Goal: Information Seeking & Learning: Check status

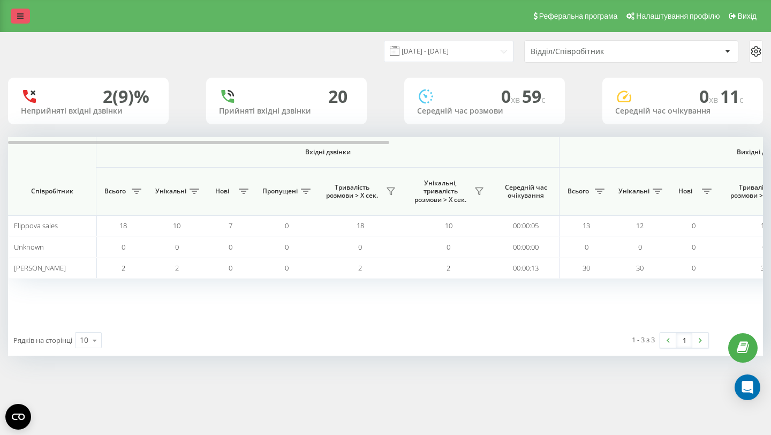
click at [20, 18] on icon at bounding box center [20, 16] width 6 height 8
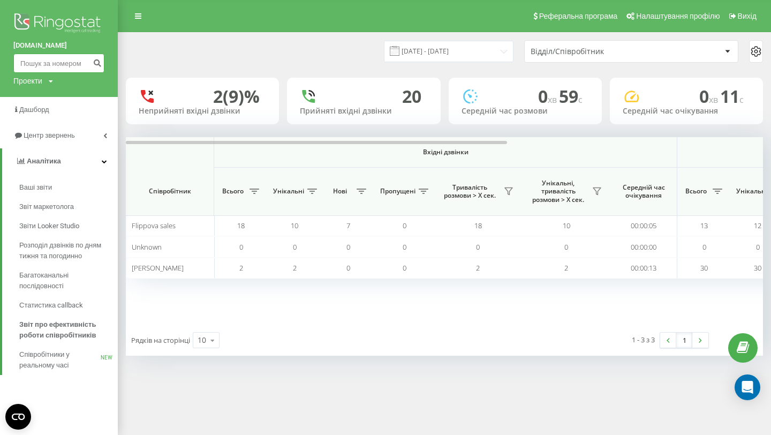
click at [57, 65] on input at bounding box center [58, 63] width 91 height 19
paste input "48607239859"
type input "48607239859"
click at [96, 63] on icon "submit" at bounding box center [97, 61] width 9 height 6
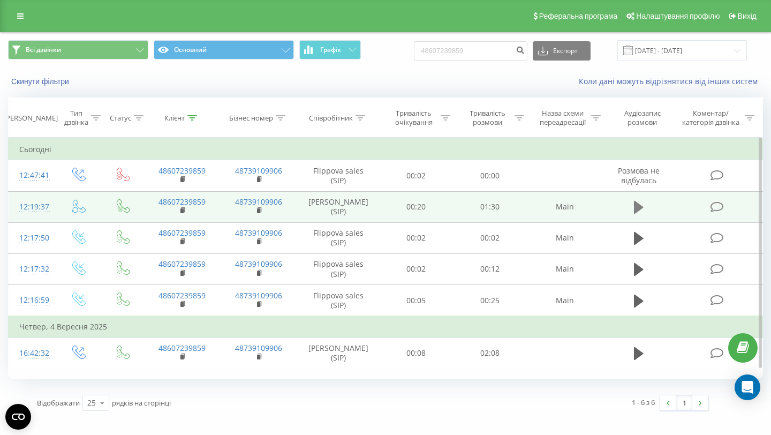
click at [636, 206] on icon at bounding box center [639, 207] width 10 height 13
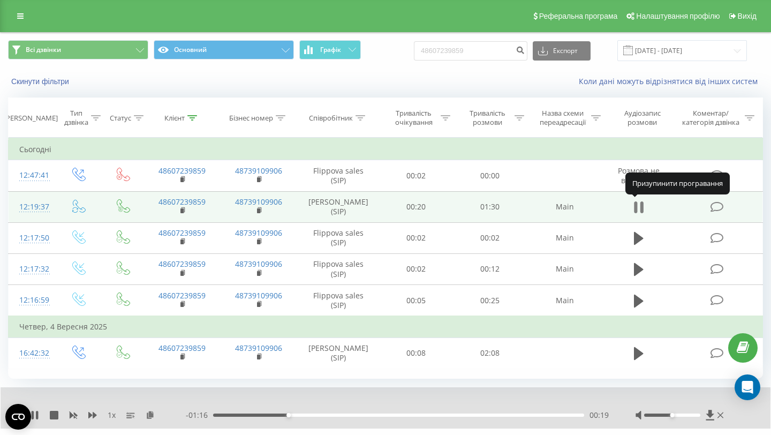
click at [640, 206] on icon at bounding box center [639, 207] width 10 height 15
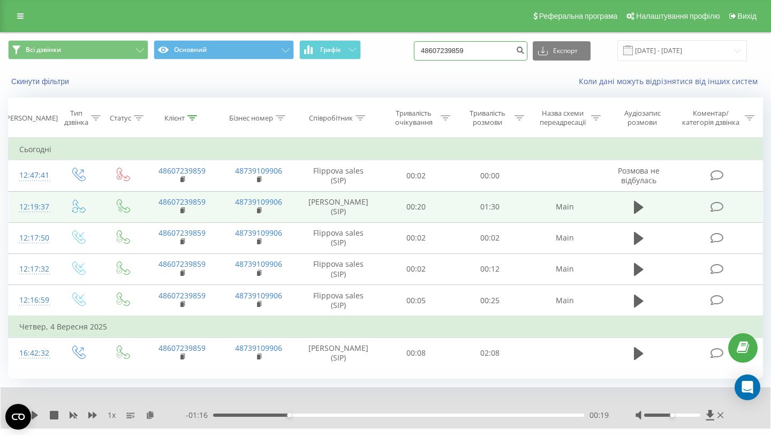
drag, startPoint x: 504, startPoint y: 50, endPoint x: 433, endPoint y: 53, distance: 70.2
click at [433, 53] on div "Всі дзвінки Основний Графік 48607239859 Експорт .csv .xls .xlsx 23.06.2025 - 23…" at bounding box center [385, 50] width 755 height 21
paste input "735699593"
type input "48735699593"
click at [525, 48] on icon "submit" at bounding box center [520, 49] width 9 height 6
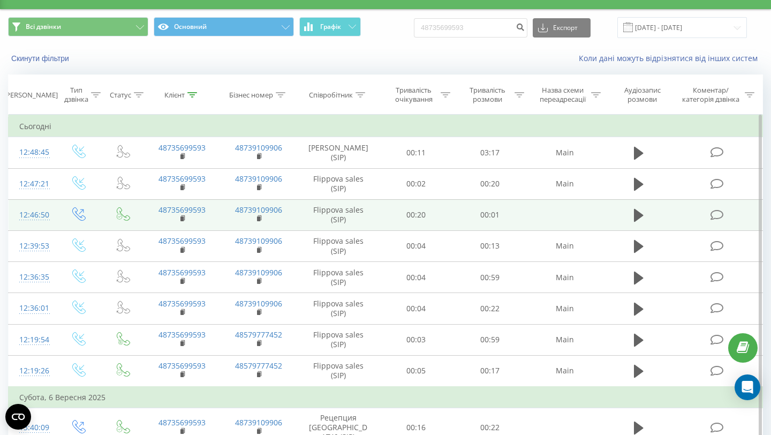
scroll to position [20, 0]
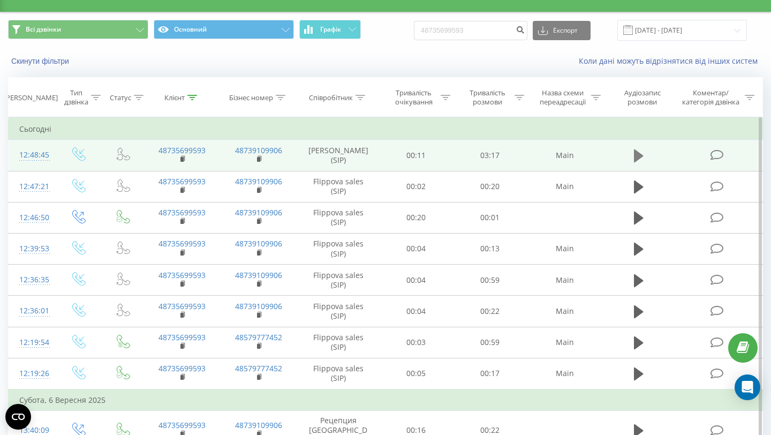
click at [637, 160] on icon at bounding box center [639, 155] width 10 height 13
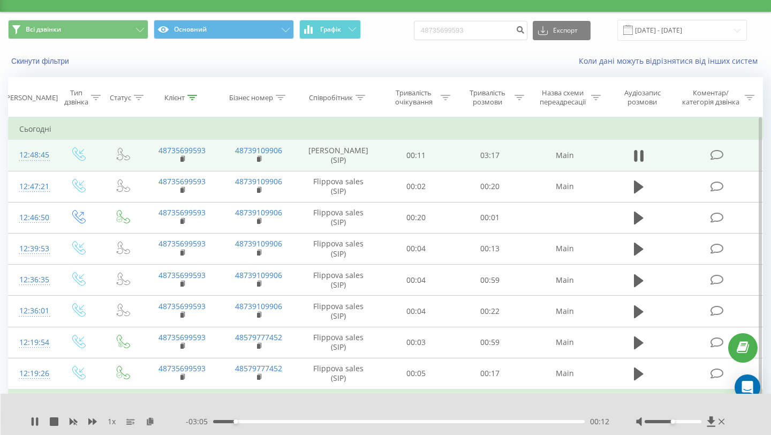
click at [637, 160] on icon at bounding box center [635, 156] width 3 height 12
click at [382, 55] on div "Скинути фільтри Коли дані можуть відрізнятися вiд інших систем" at bounding box center [386, 61] width 770 height 26
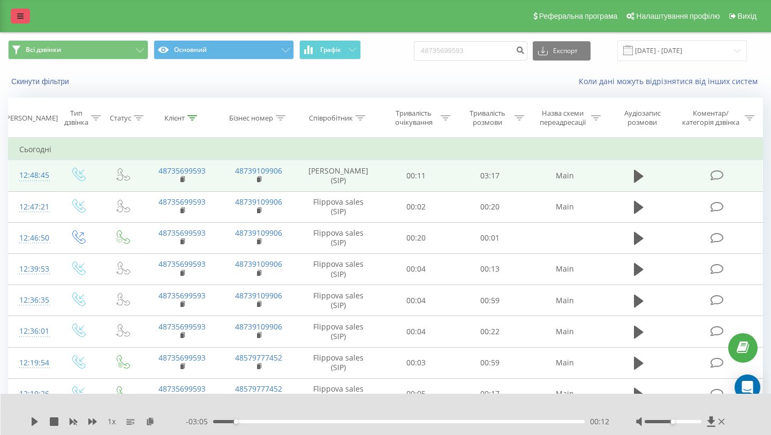
click at [22, 19] on icon at bounding box center [20, 16] width 6 height 8
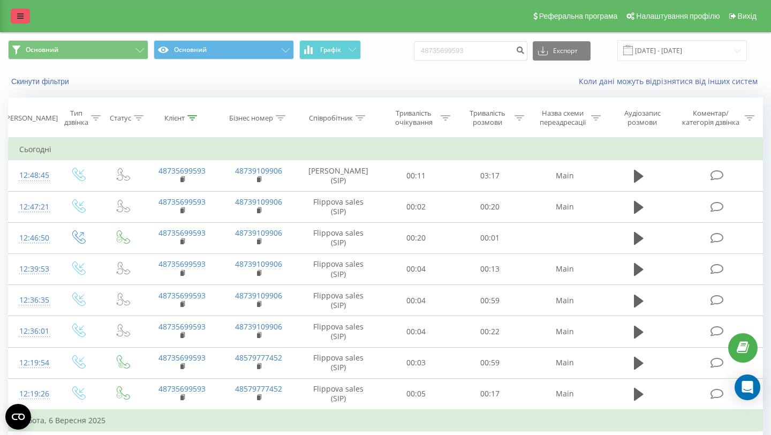
click at [20, 12] on icon at bounding box center [20, 16] width 6 height 8
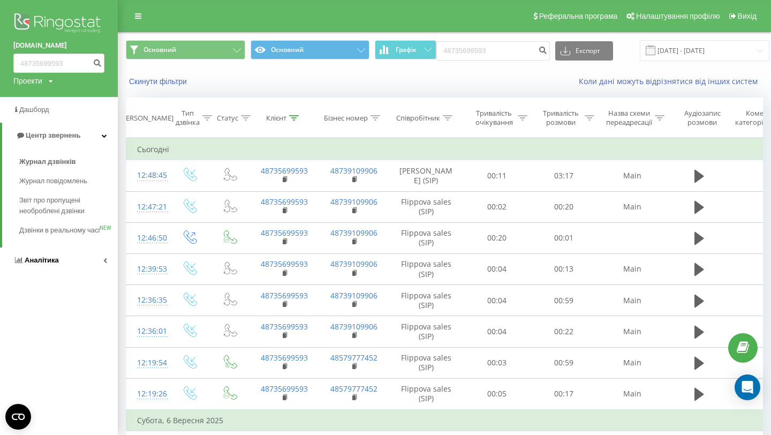
click at [39, 264] on span "Аналiтика" at bounding box center [42, 260] width 34 height 8
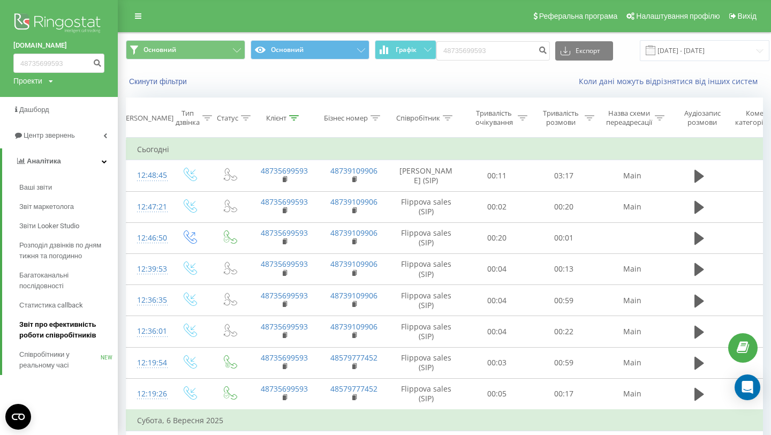
click at [41, 333] on span "Звіт про ефективність роботи співробітників" at bounding box center [65, 329] width 93 height 21
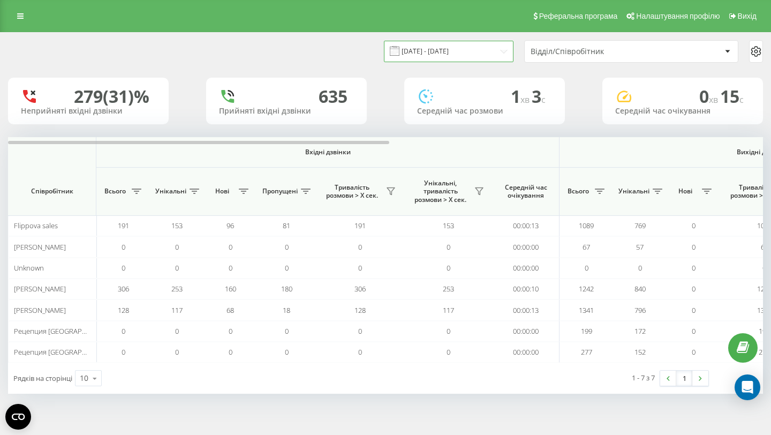
click at [436, 51] on input "23.08.2025 - 23.09.2025" at bounding box center [449, 51] width 130 height 21
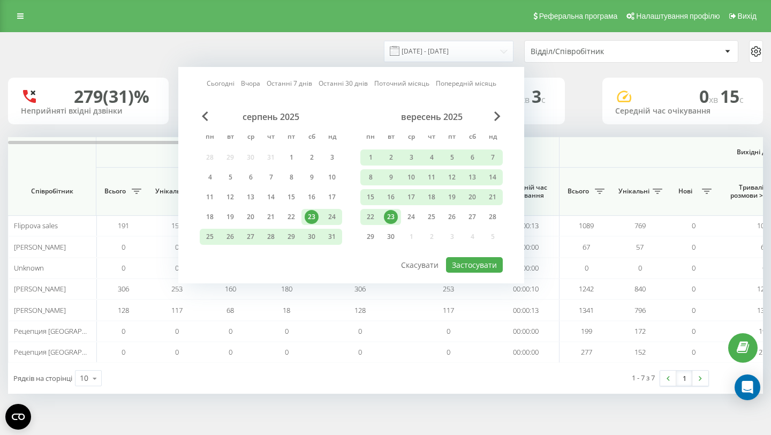
click at [392, 215] on div "23" at bounding box center [391, 217] width 14 height 14
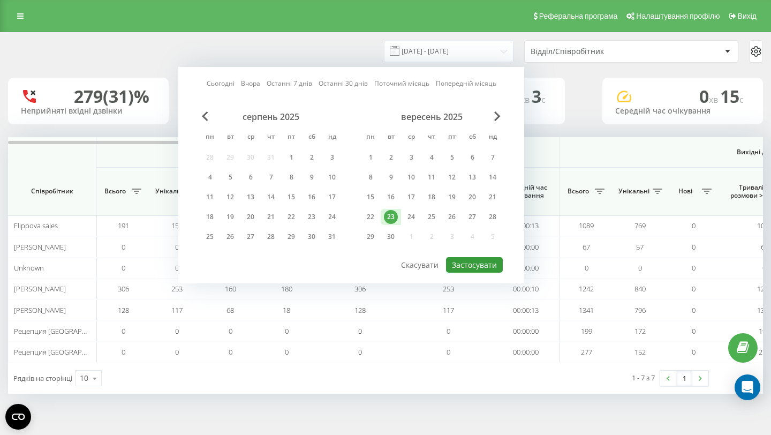
click at [463, 261] on button "Застосувати" at bounding box center [474, 265] width 57 height 16
type input "[DATE] - [DATE]"
